Goal: Task Accomplishment & Management: Manage account settings

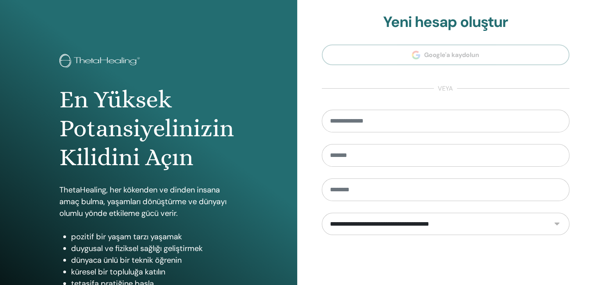
click at [436, 134] on form "**********" at bounding box center [446, 225] width 248 height 231
click at [433, 126] on input "email" at bounding box center [446, 121] width 248 height 23
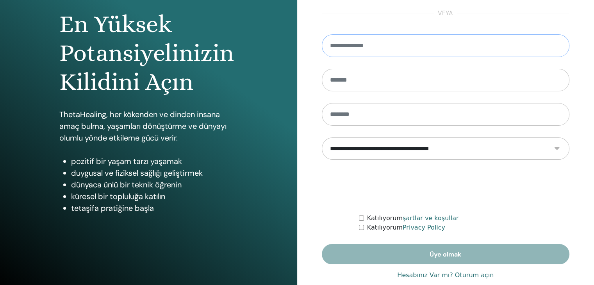
scroll to position [90, 0]
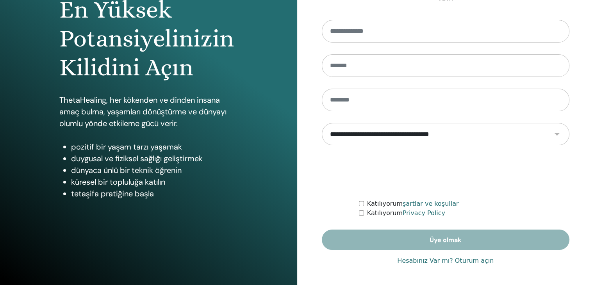
click at [462, 262] on link "Hesabınız Var mı? Oturum açın" at bounding box center [445, 260] width 97 height 9
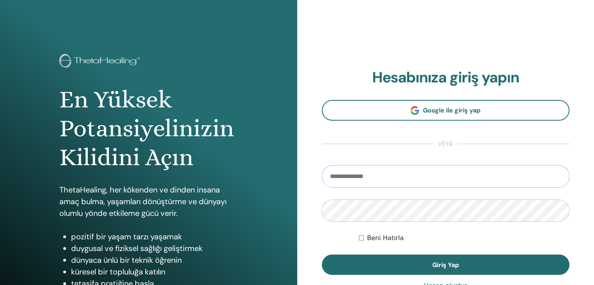
drag, startPoint x: 349, startPoint y: 180, endPoint x: 339, endPoint y: 195, distance: 17.7
click at [349, 180] on input "email" at bounding box center [446, 176] width 248 height 23
type input "**********"
click at [322, 255] on button "Giriş Yap" at bounding box center [446, 265] width 248 height 20
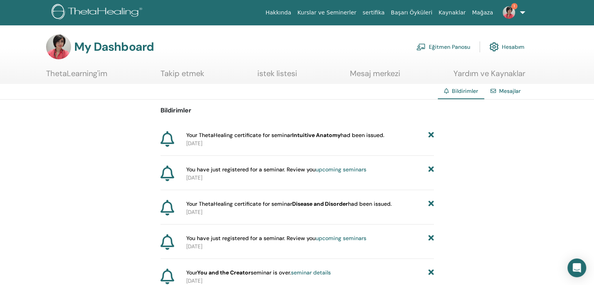
click at [523, 12] on link "1" at bounding box center [513, 12] width 32 height 25
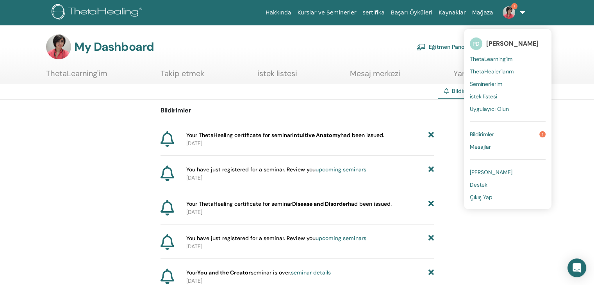
click at [500, 83] on span "Seminerlerim" at bounding box center [486, 83] width 32 height 7
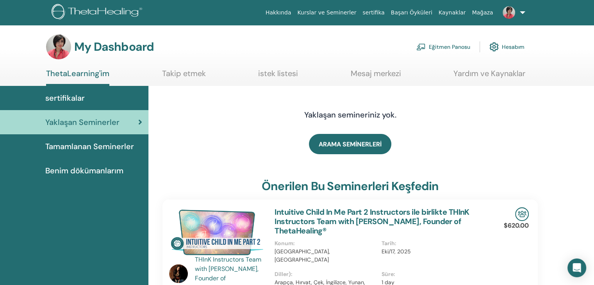
click at [87, 97] on div "sertifikalar" at bounding box center [74, 98] width 136 height 12
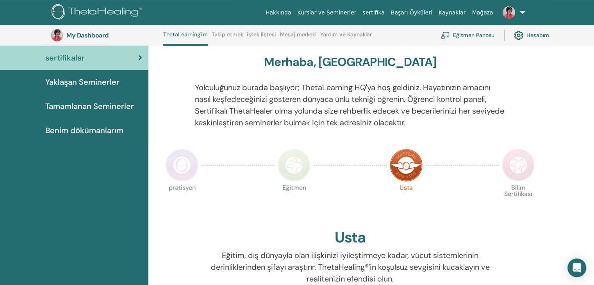
scroll to position [59, 0]
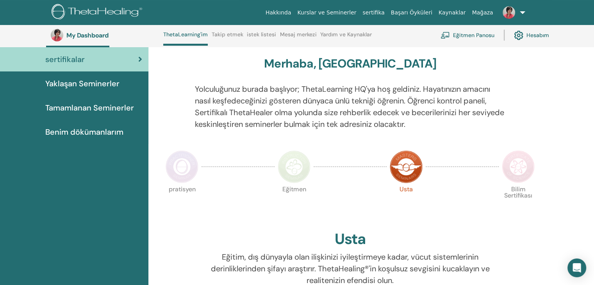
click at [118, 109] on span "Tamamlanan Seminerler" at bounding box center [89, 108] width 89 height 12
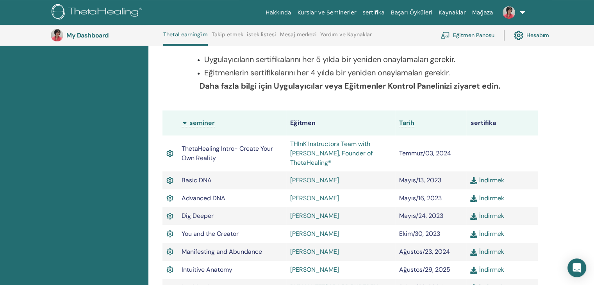
scroll to position [177, 0]
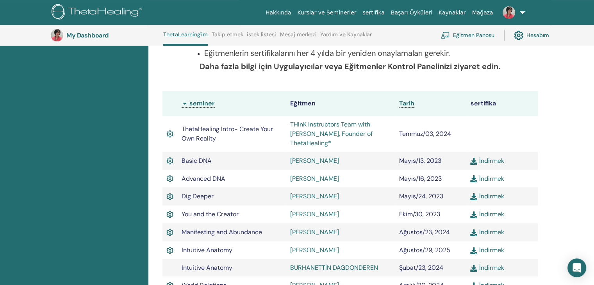
click at [185, 104] on th "seminer" at bounding box center [232, 103] width 109 height 25
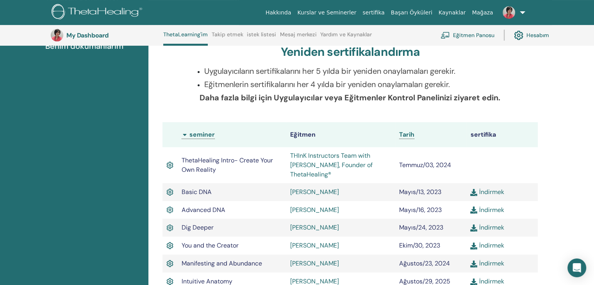
scroll to position [138, 0]
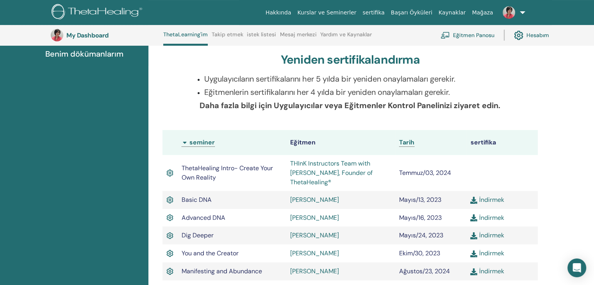
click at [485, 143] on th "sertifika" at bounding box center [503, 142] width 72 height 25
click at [300, 141] on th "Eğitmen" at bounding box center [340, 142] width 109 height 25
click at [181, 142] on th "seminer" at bounding box center [232, 142] width 109 height 25
click at [184, 142] on th "seminer" at bounding box center [232, 142] width 109 height 25
click at [200, 141] on th "seminer" at bounding box center [232, 142] width 109 height 25
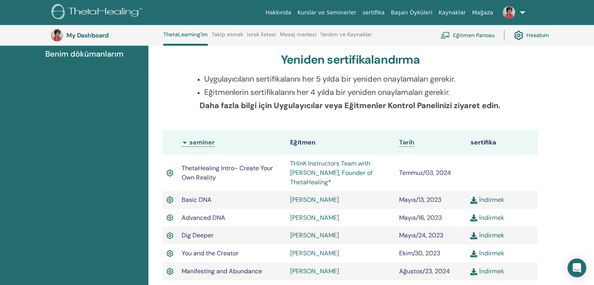
click at [209, 171] on span "ThetaHealing Intro- Create Your Own Reality" at bounding box center [227, 173] width 91 height 18
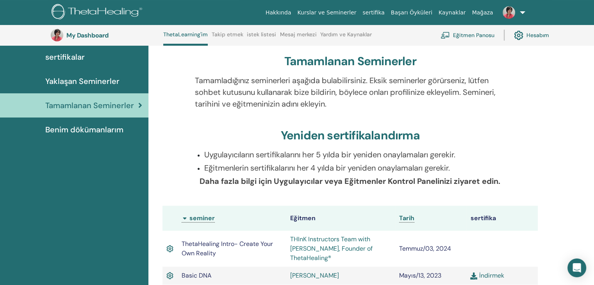
scroll to position [59, 0]
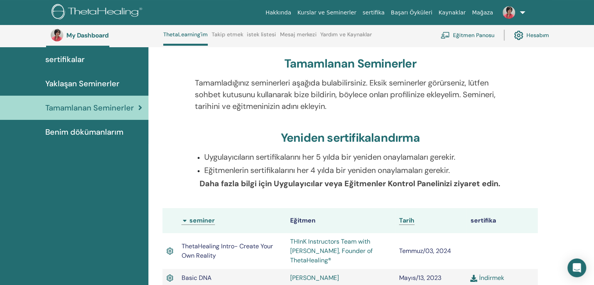
click at [110, 132] on span "Benim dökümanlarım" at bounding box center [84, 132] width 78 height 12
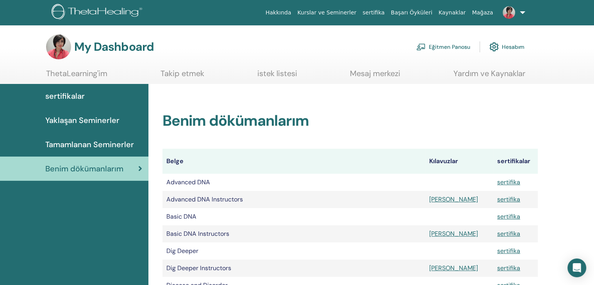
click at [189, 72] on link "Takip etmek" at bounding box center [183, 76] width 44 height 15
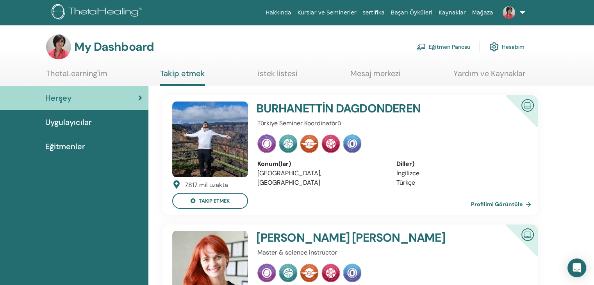
click at [274, 75] on link "istek listesi" at bounding box center [278, 76] width 40 height 15
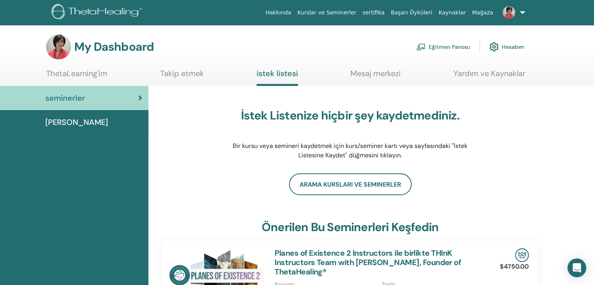
drag, startPoint x: 368, startPoint y: 64, endPoint x: 367, endPoint y: 72, distance: 7.5
click at [368, 64] on section "My Dashboard Eğitmen Panosu Hesabım ThetaLearning'im Takip etmek [GEOGRAPHIC_DA…" at bounding box center [297, 60] width 594 height 52
click at [367, 72] on link "Mesaj merkezi" at bounding box center [375, 76] width 50 height 15
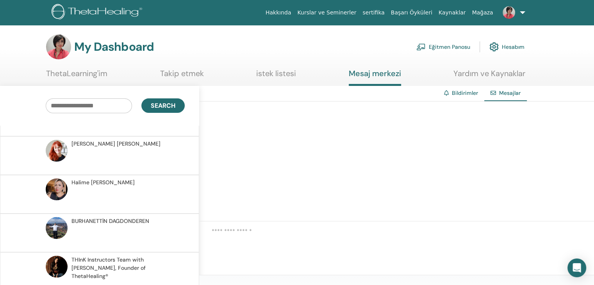
click at [524, 13] on link at bounding box center [513, 12] width 32 height 25
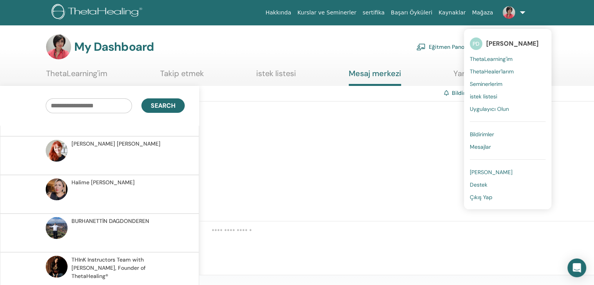
click at [502, 83] on span "Seminerlerim" at bounding box center [486, 83] width 32 height 7
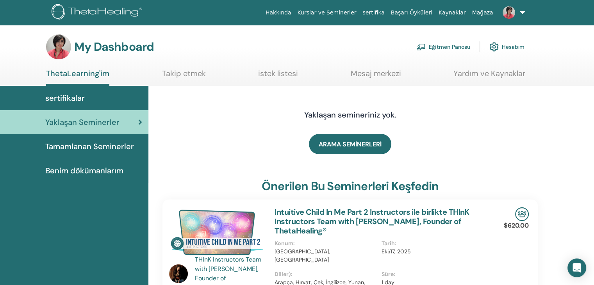
click at [522, 12] on link at bounding box center [513, 12] width 32 height 25
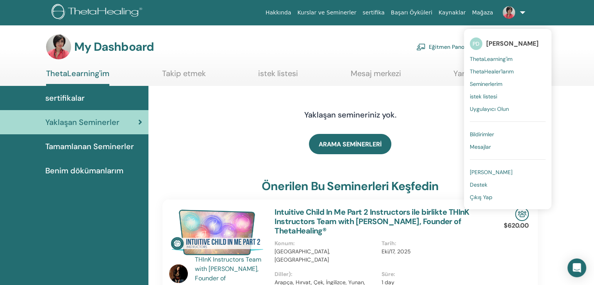
click at [428, 79] on ul "ThetaLearning'im Takip etmek istek listesi Mesaj merkezi Yardım ve Kaynaklar" at bounding box center [285, 77] width 479 height 17
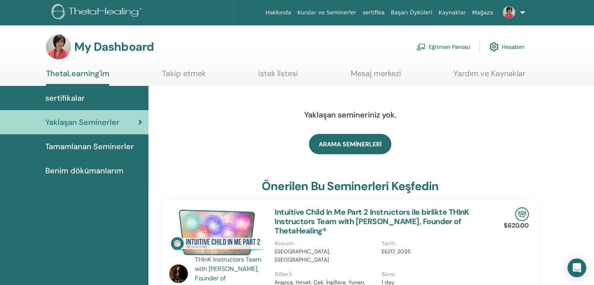
click at [90, 100] on div "sertifikalar" at bounding box center [74, 98] width 136 height 12
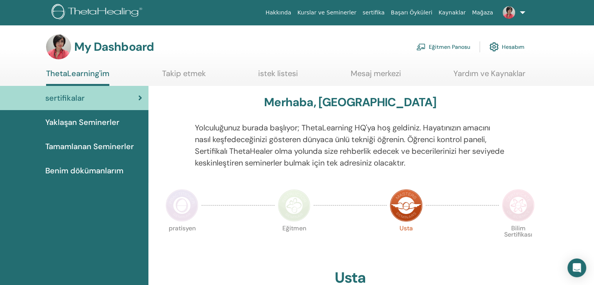
click at [406, 220] on img at bounding box center [406, 205] width 33 height 33
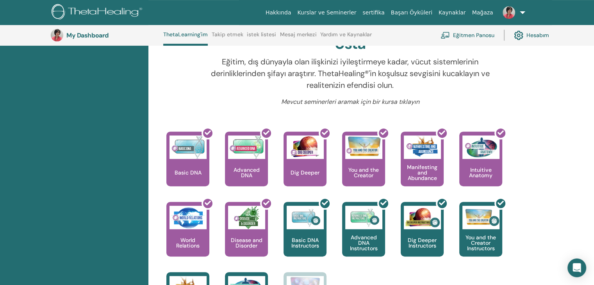
scroll to position [98, 0]
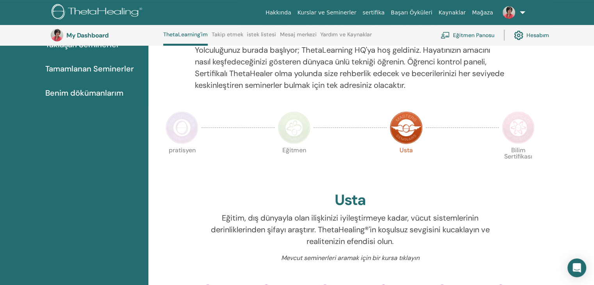
click at [293, 124] on img at bounding box center [294, 127] width 33 height 33
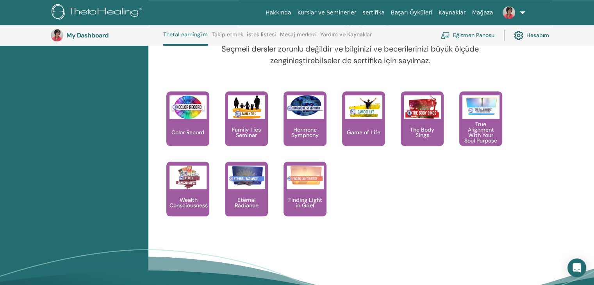
scroll to position [724, 0]
click at [522, 11] on link at bounding box center [513, 12] width 32 height 25
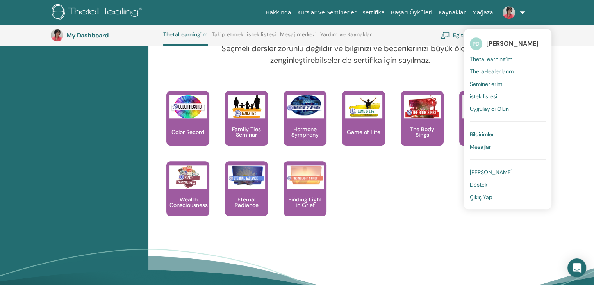
click at [484, 198] on span "Çıkış Yap" at bounding box center [481, 197] width 23 height 7
